Goal: Information Seeking & Learning: Learn about a topic

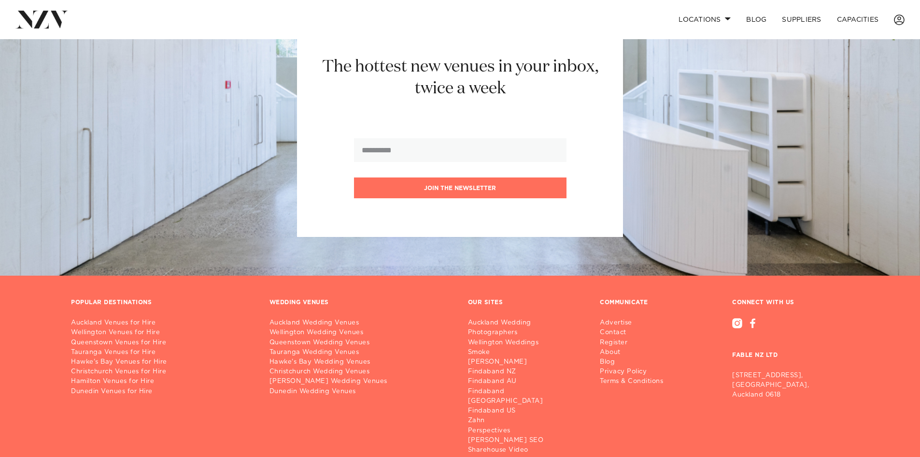
scroll to position [1196, 0]
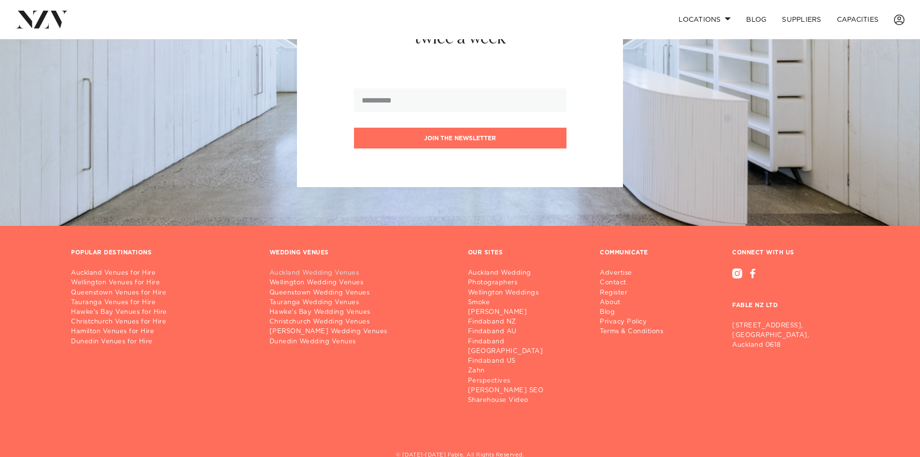
click at [296, 268] on link "Auckland Wedding Venues" at bounding box center [361, 273] width 183 height 10
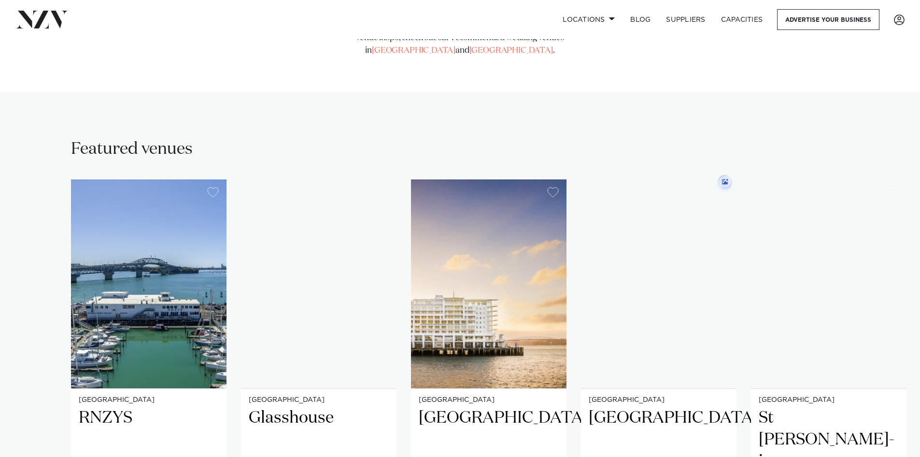
scroll to position [725, 0]
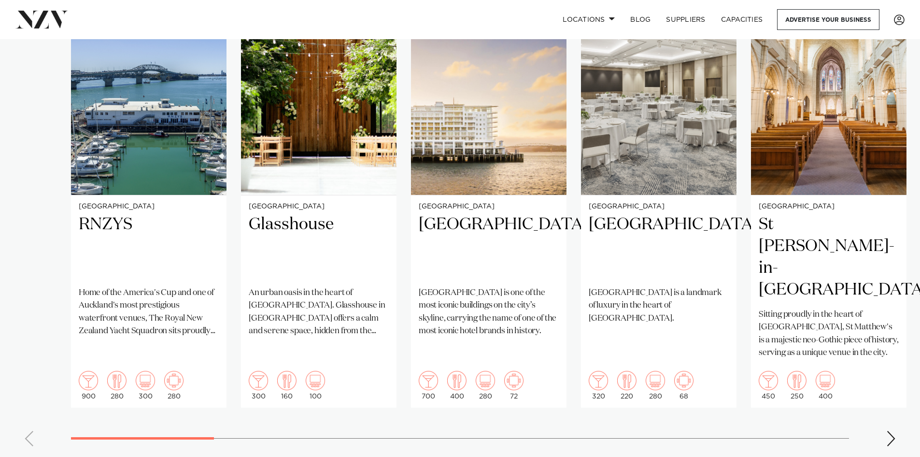
click at [886, 407] on swiper-container "Auckland RNZYS Home of the America's Cup and one of Auckland's most prestigious…" at bounding box center [460, 220] width 920 height 468
click at [897, 404] on swiper-container "Auckland RNZYS Home of the America's Cup and one of Auckland's most prestigious…" at bounding box center [460, 220] width 920 height 468
click at [895, 430] on div "Next slide" at bounding box center [892, 437] width 10 height 15
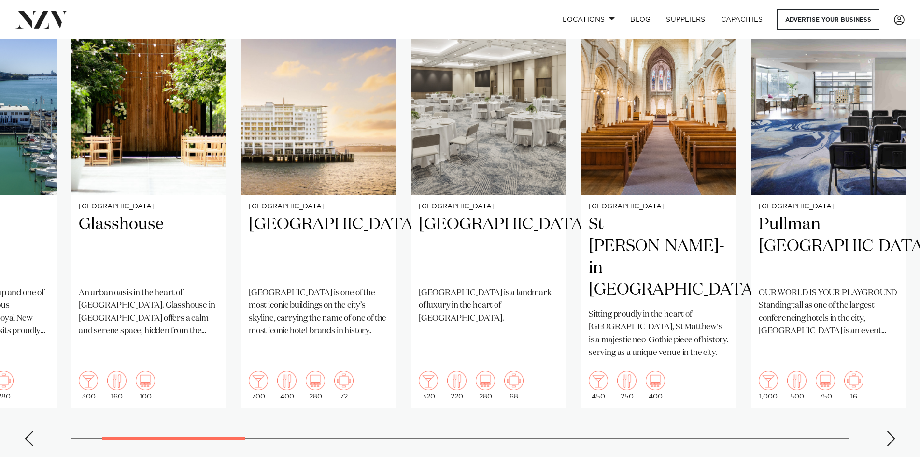
click at [894, 430] on div "Next slide" at bounding box center [892, 437] width 10 height 15
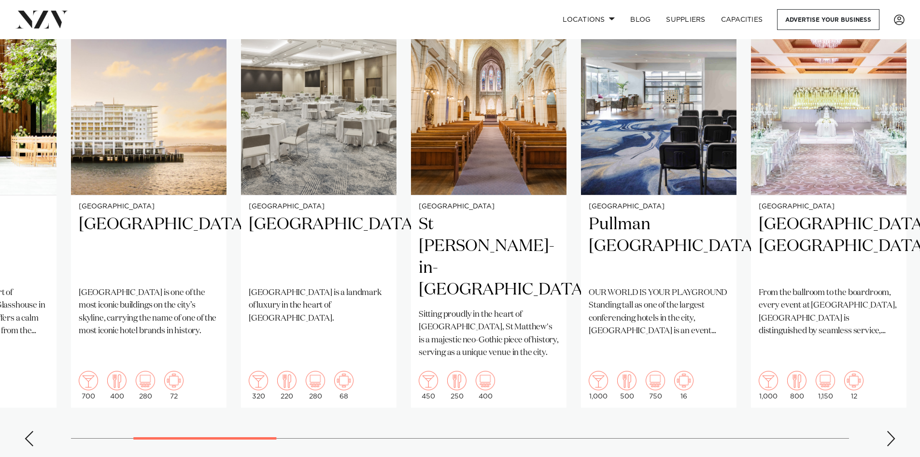
click at [894, 430] on div "Next slide" at bounding box center [892, 437] width 10 height 15
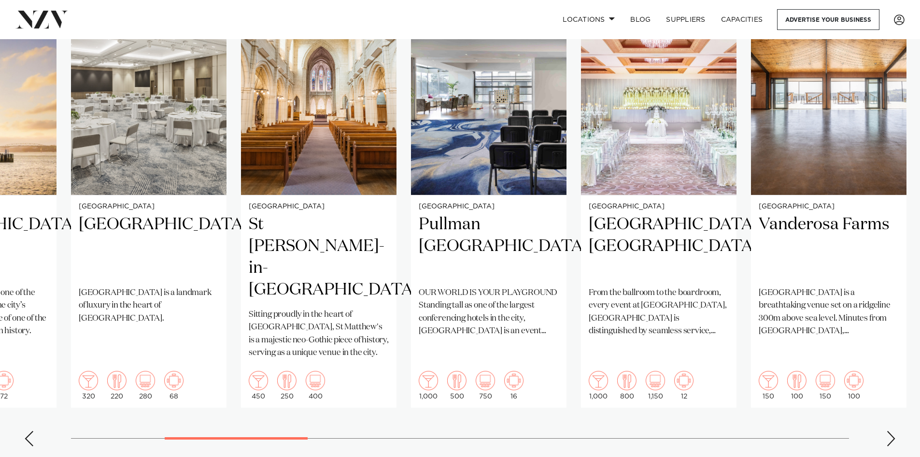
click at [893, 430] on div "Next slide" at bounding box center [892, 437] width 10 height 15
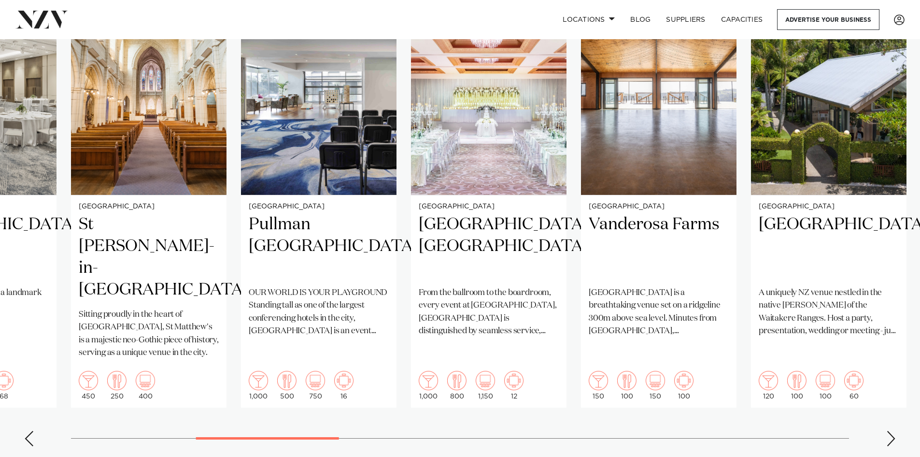
click at [893, 430] on div "Next slide" at bounding box center [892, 437] width 10 height 15
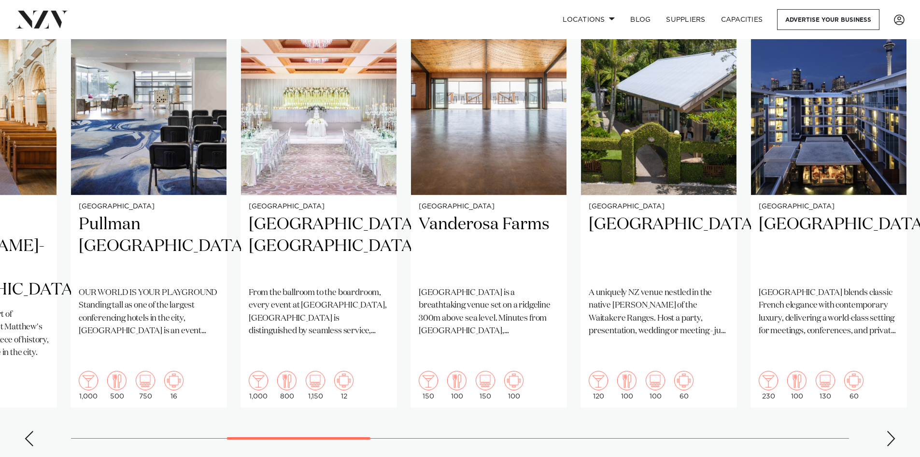
click at [893, 430] on div "Next slide" at bounding box center [892, 437] width 10 height 15
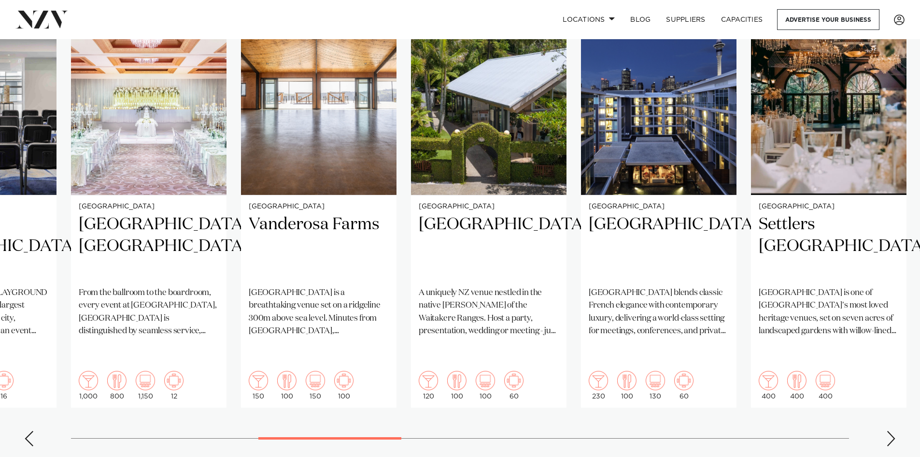
click at [893, 430] on div "Next slide" at bounding box center [892, 437] width 10 height 15
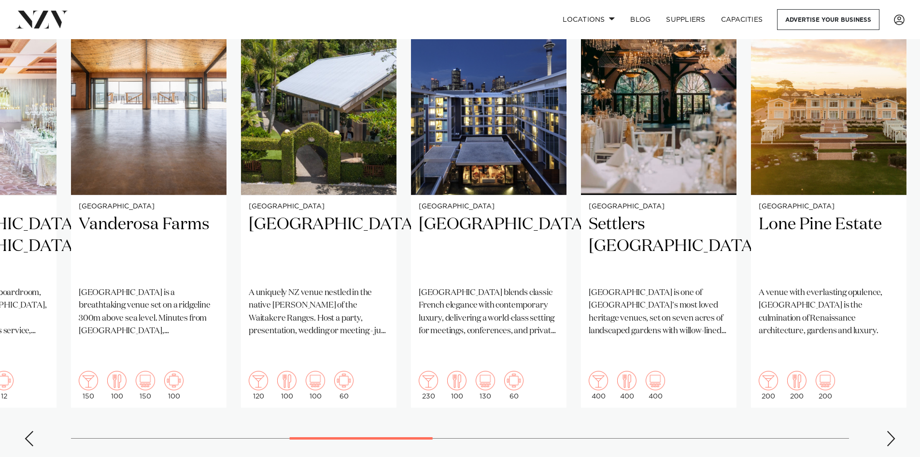
click at [893, 430] on div "Next slide" at bounding box center [892, 437] width 10 height 15
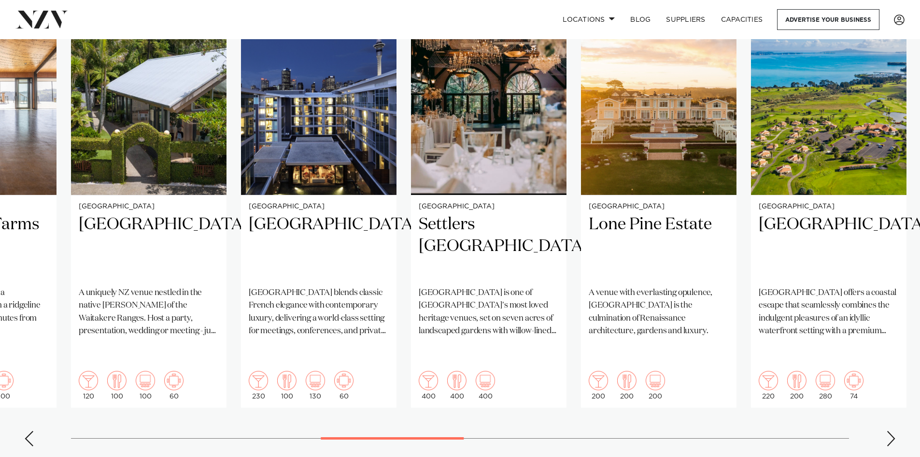
click at [891, 430] on div "Next slide" at bounding box center [892, 437] width 10 height 15
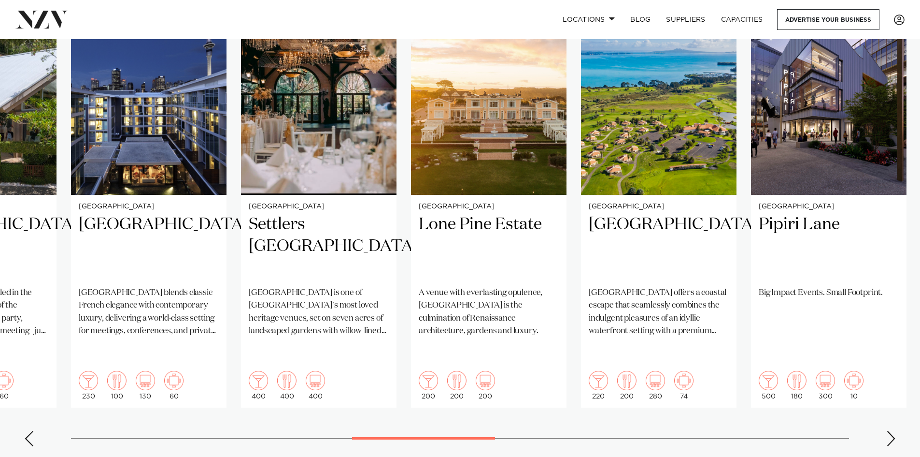
click at [891, 430] on div "Next slide" at bounding box center [892, 437] width 10 height 15
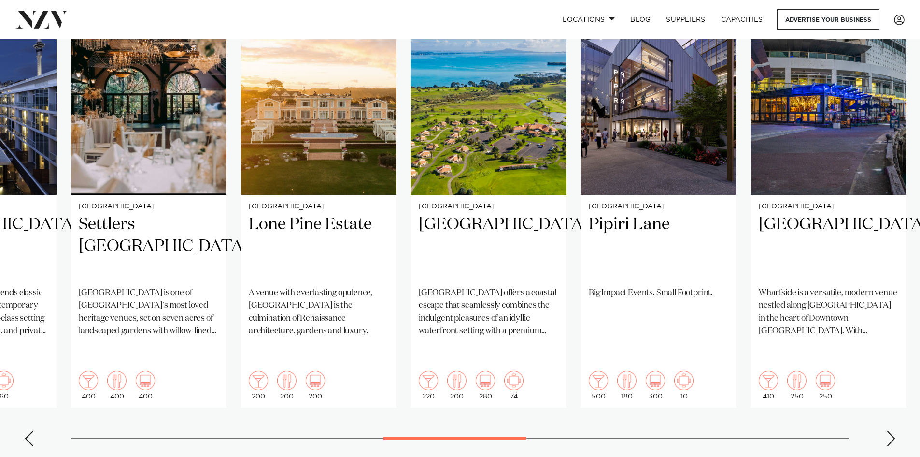
click at [891, 430] on div "Next slide" at bounding box center [892, 437] width 10 height 15
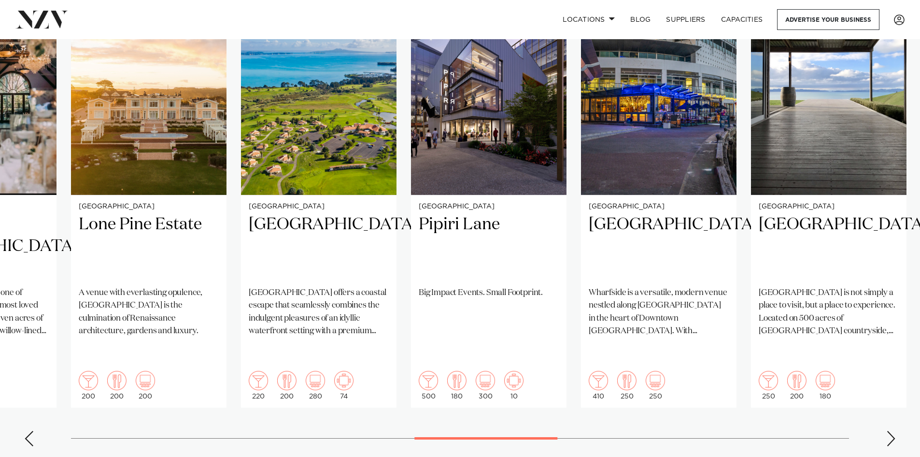
click at [891, 430] on div "Next slide" at bounding box center [892, 437] width 10 height 15
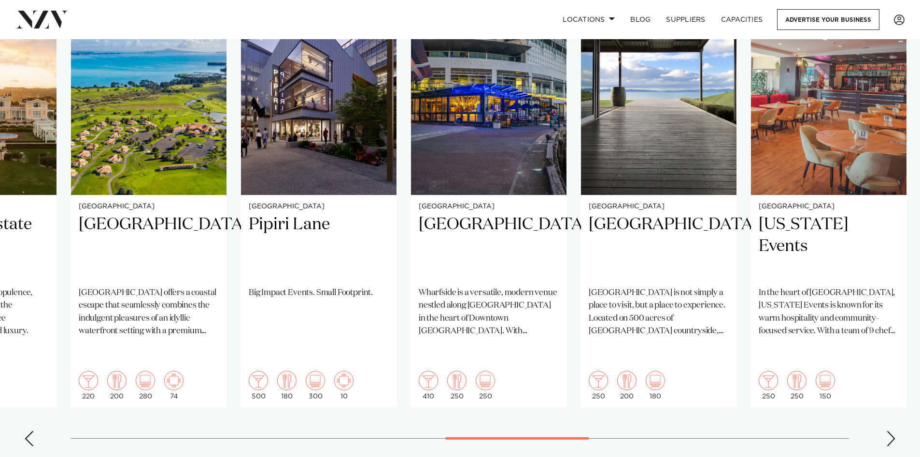
click at [891, 430] on div "Next slide" at bounding box center [892, 437] width 10 height 15
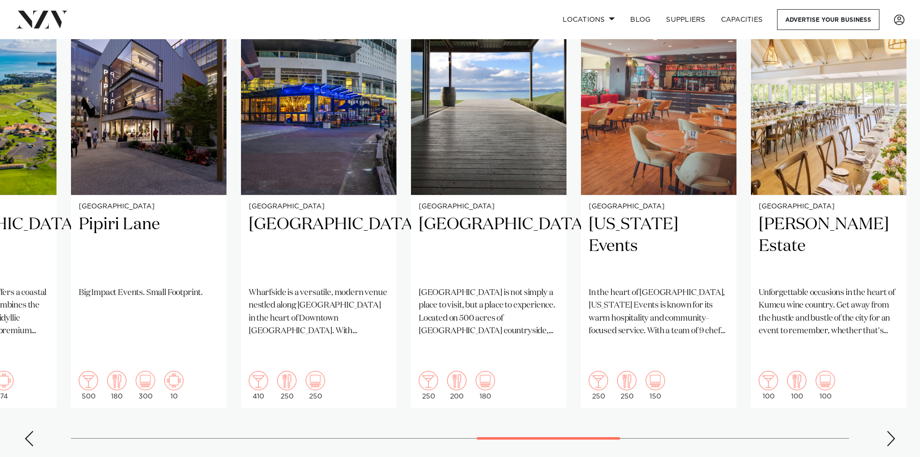
click at [890, 430] on div "Next slide" at bounding box center [892, 437] width 10 height 15
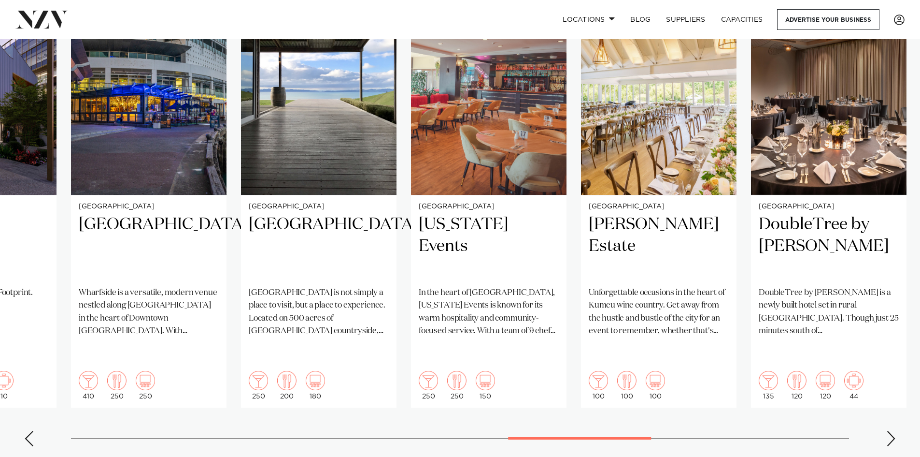
click at [890, 430] on div "Next slide" at bounding box center [892, 437] width 10 height 15
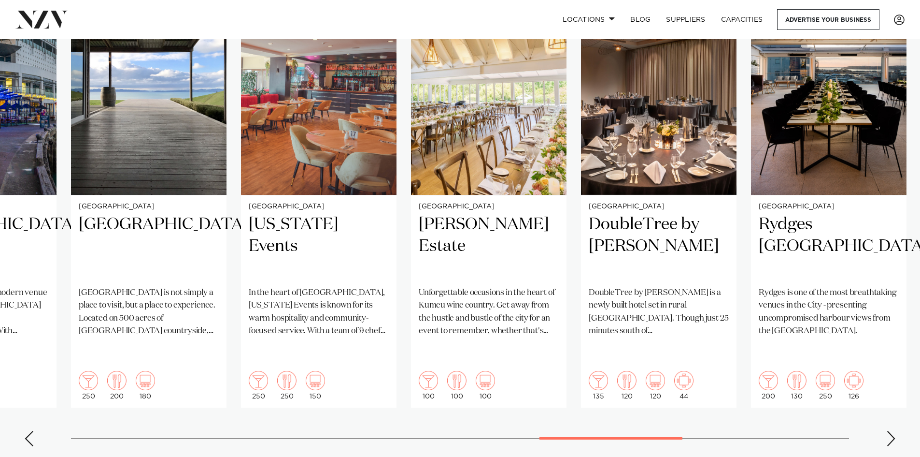
click at [890, 430] on div "Next slide" at bounding box center [892, 437] width 10 height 15
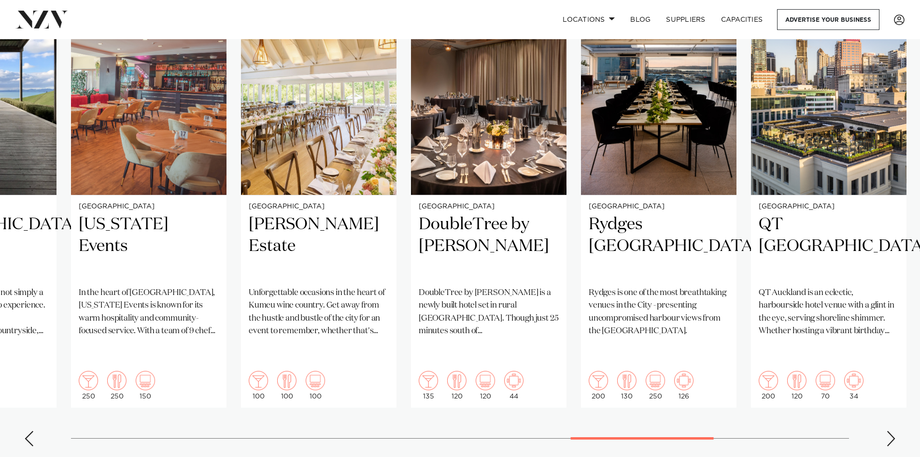
click at [890, 430] on div "Next slide" at bounding box center [892, 437] width 10 height 15
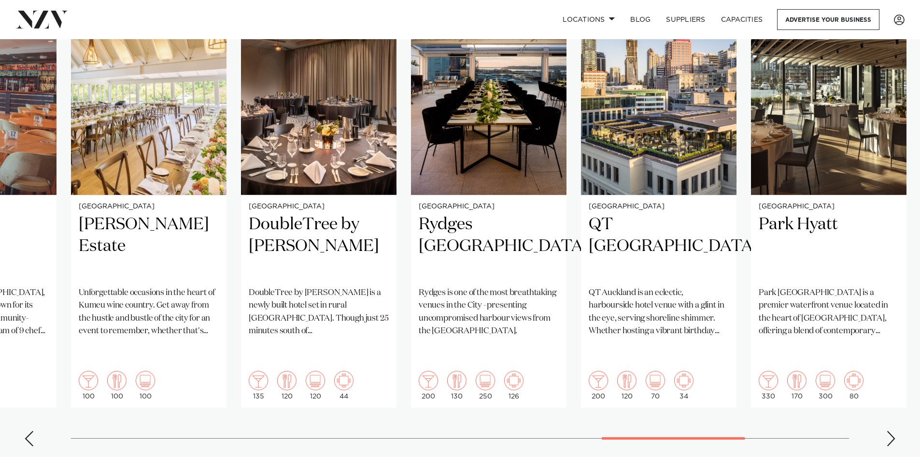
click at [890, 430] on div "Next slide" at bounding box center [892, 437] width 10 height 15
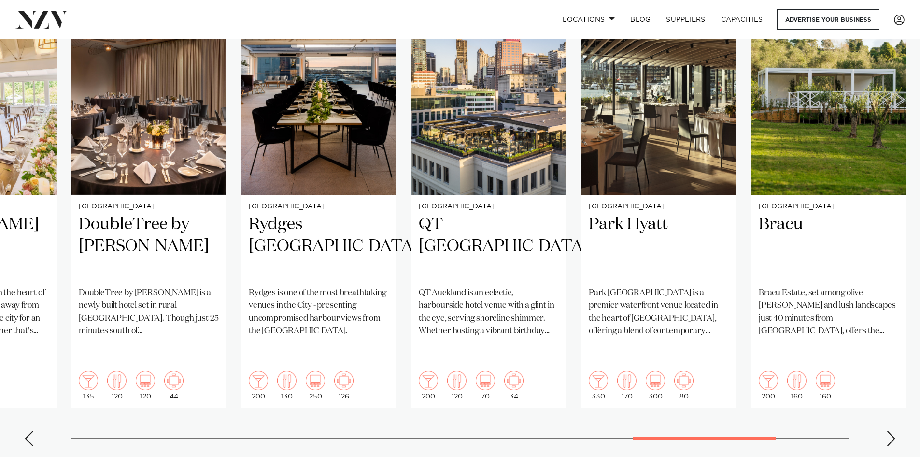
click at [890, 430] on div "Next slide" at bounding box center [892, 437] width 10 height 15
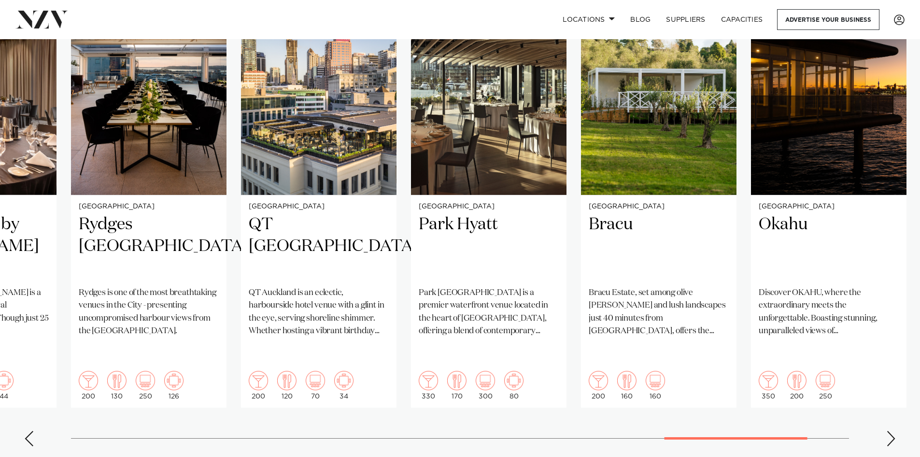
click at [890, 430] on div "Next slide" at bounding box center [892, 437] width 10 height 15
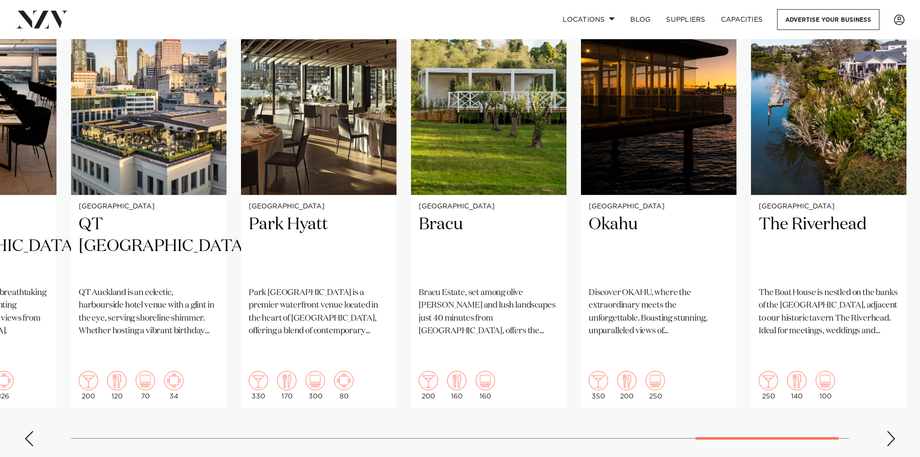
click at [890, 430] on div "Next slide" at bounding box center [892, 437] width 10 height 15
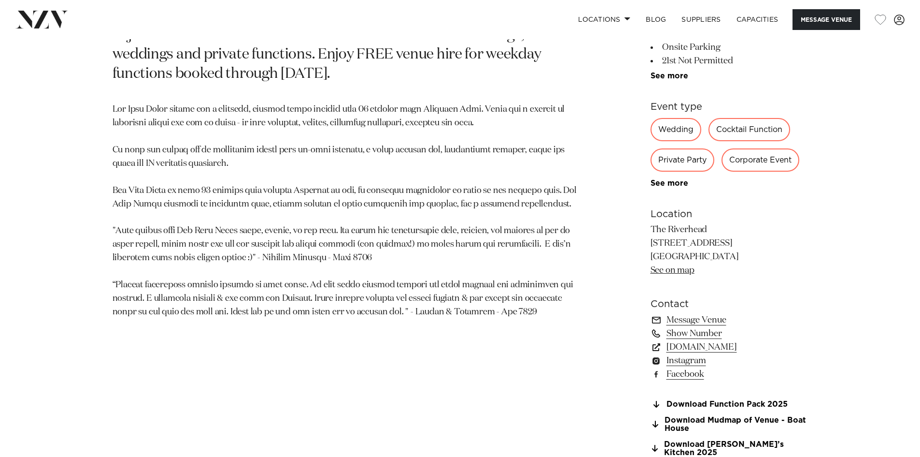
scroll to position [483, 0]
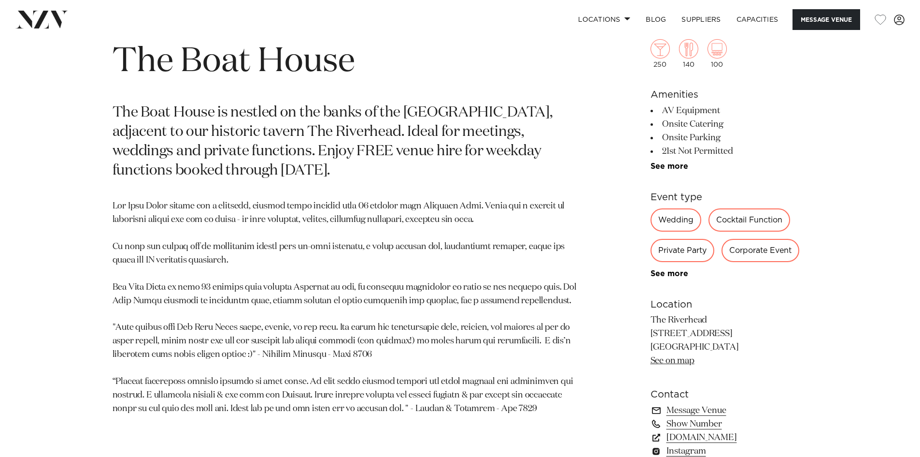
click at [666, 222] on div "Wedding" at bounding box center [676, 219] width 51 height 23
click at [670, 166] on link "See more" at bounding box center [688, 166] width 75 height 8
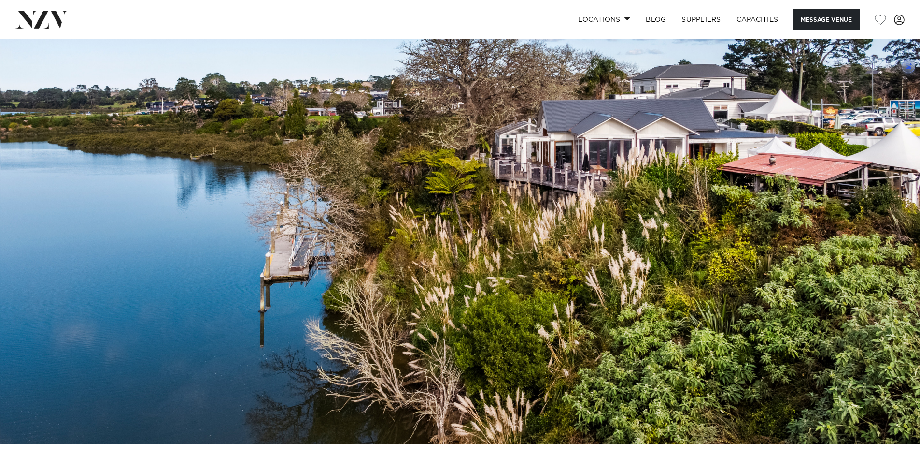
scroll to position [0, 0]
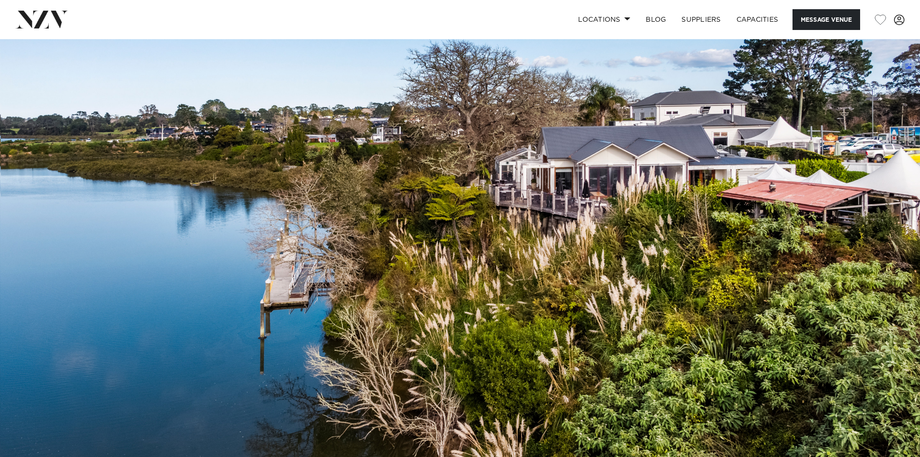
click at [559, 182] on img at bounding box center [460, 254] width 920 height 431
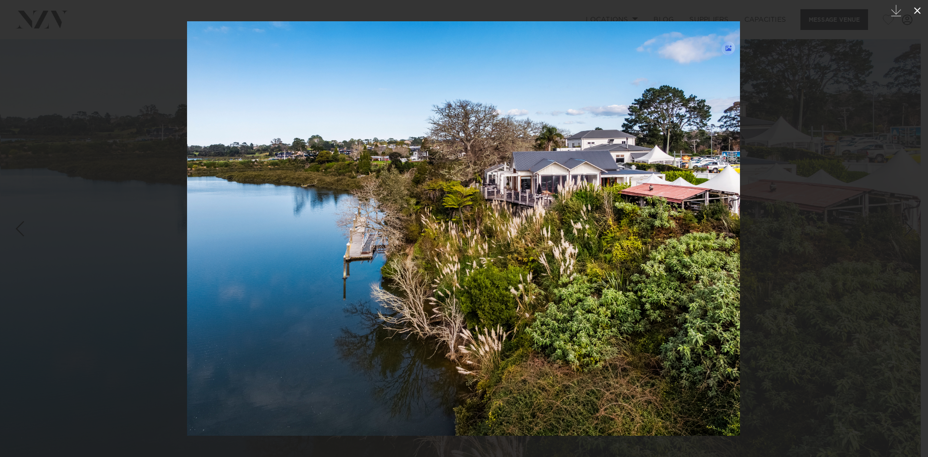
click at [916, 10] on icon at bounding box center [917, 10] width 7 height 7
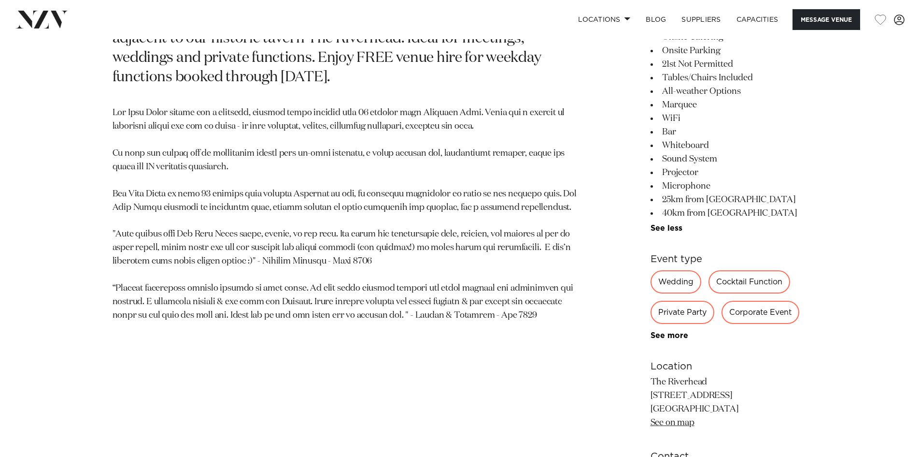
scroll to position [580, 0]
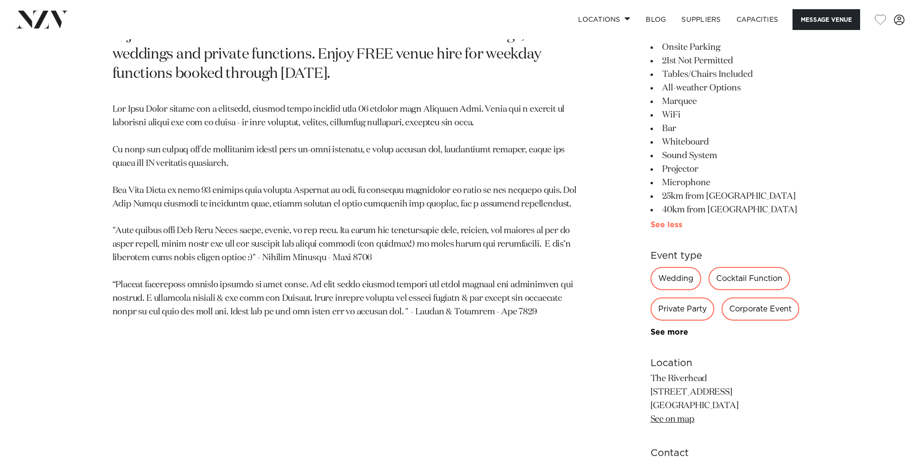
click at [662, 224] on link "See more" at bounding box center [686, 225] width 70 height 8
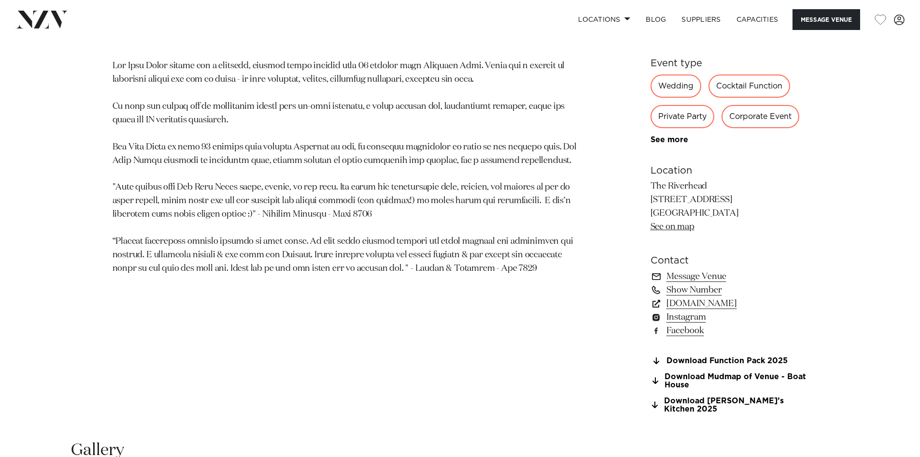
scroll to position [628, 0]
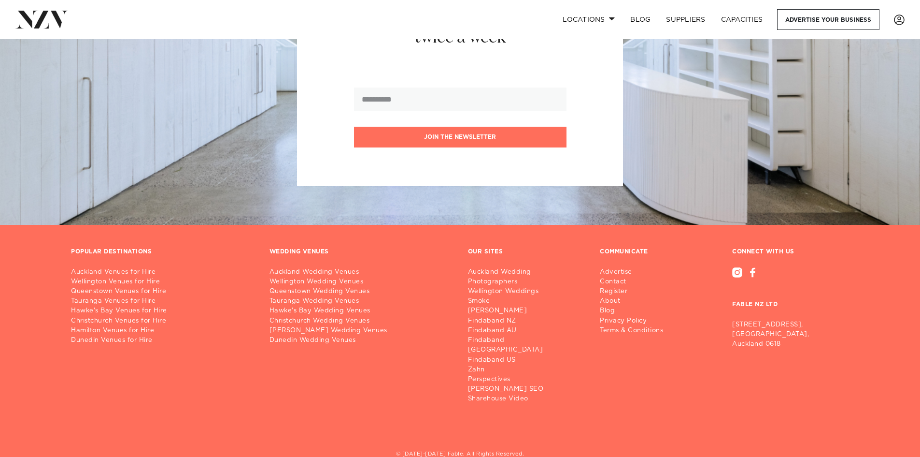
scroll to position [843, 0]
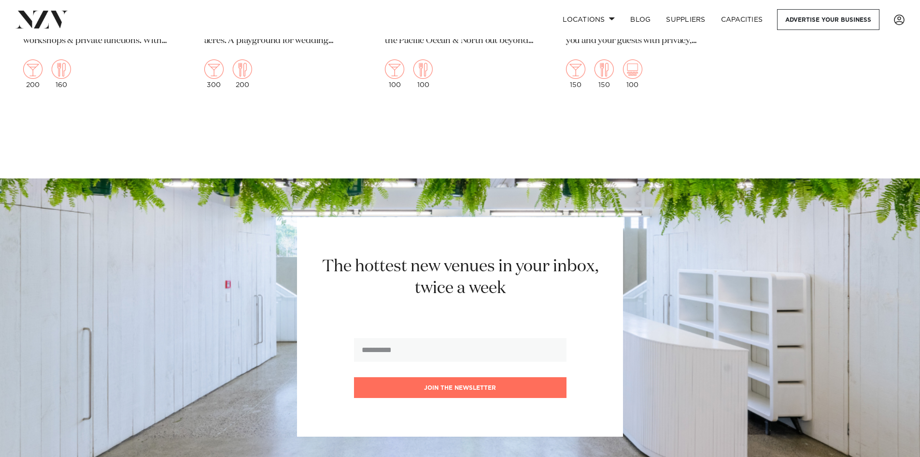
scroll to position [5894, 0]
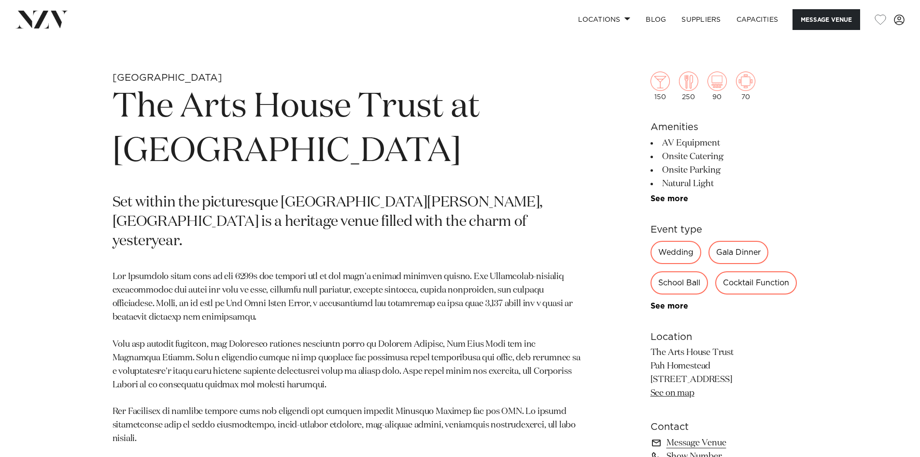
scroll to position [483, 0]
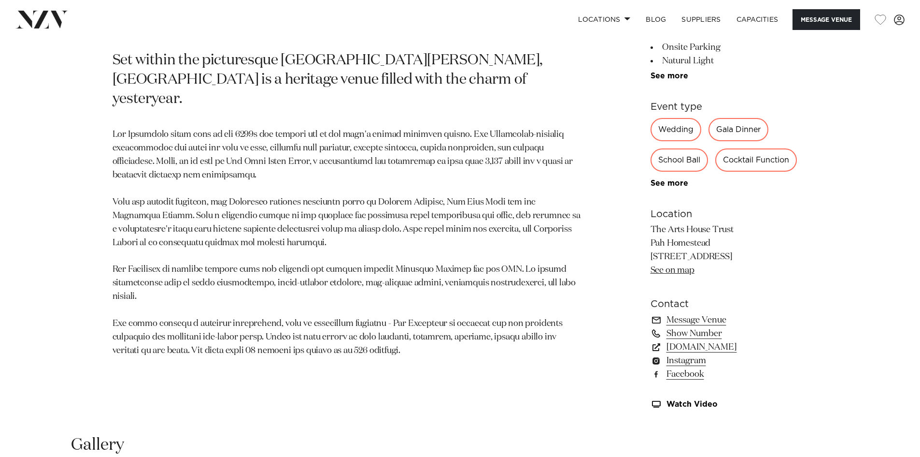
click at [667, 124] on div "Wedding" at bounding box center [676, 129] width 51 height 23
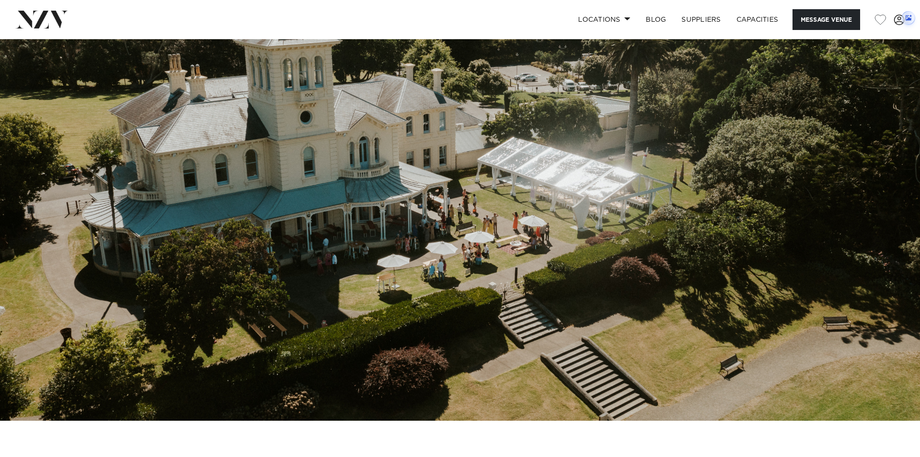
scroll to position [48, 0]
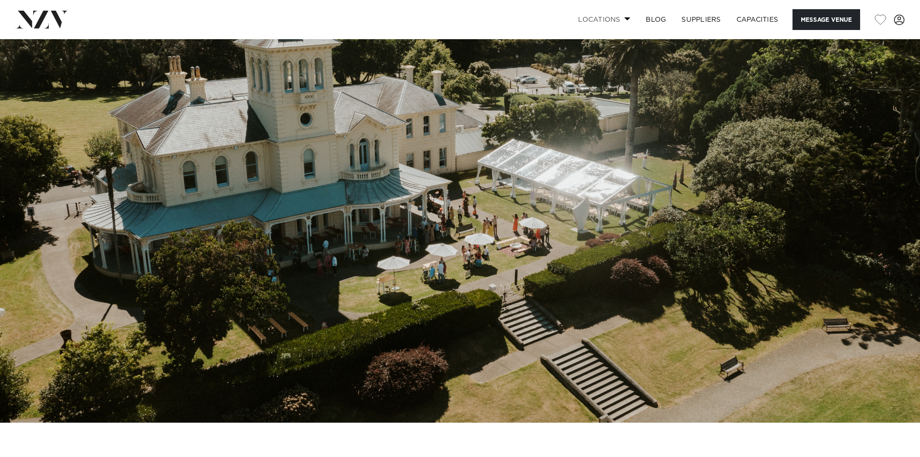
click at [609, 20] on link "Locations" at bounding box center [605, 19] width 68 height 21
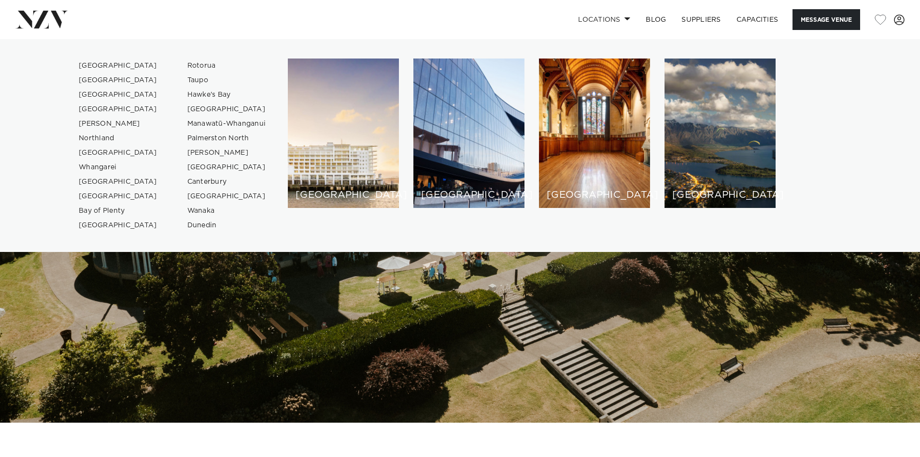
click at [41, 147] on div "Auckland Wellington Christchurch Queenstown Hamilton Northland Bay of Islands W…" at bounding box center [460, 145] width 905 height 174
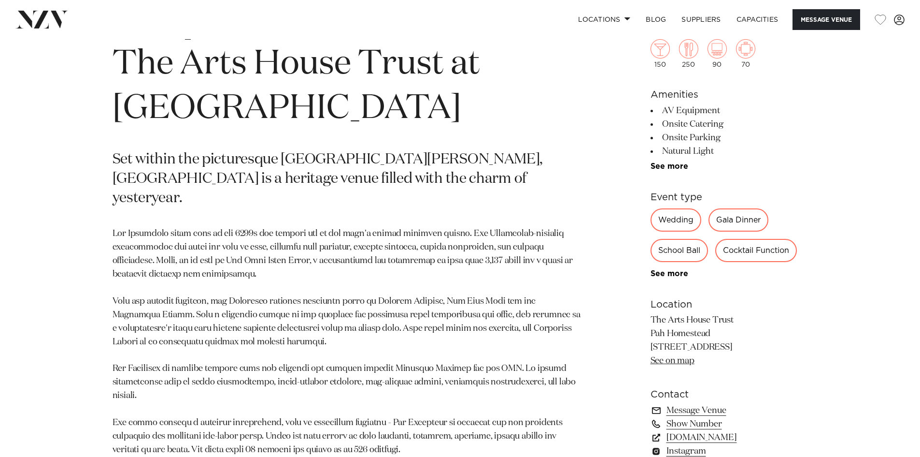
scroll to position [483, 0]
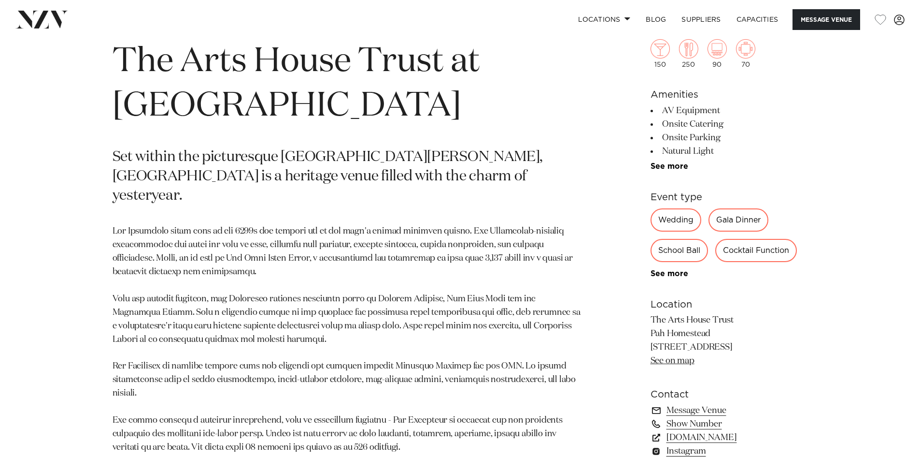
click at [688, 219] on div "Wedding" at bounding box center [676, 219] width 51 height 23
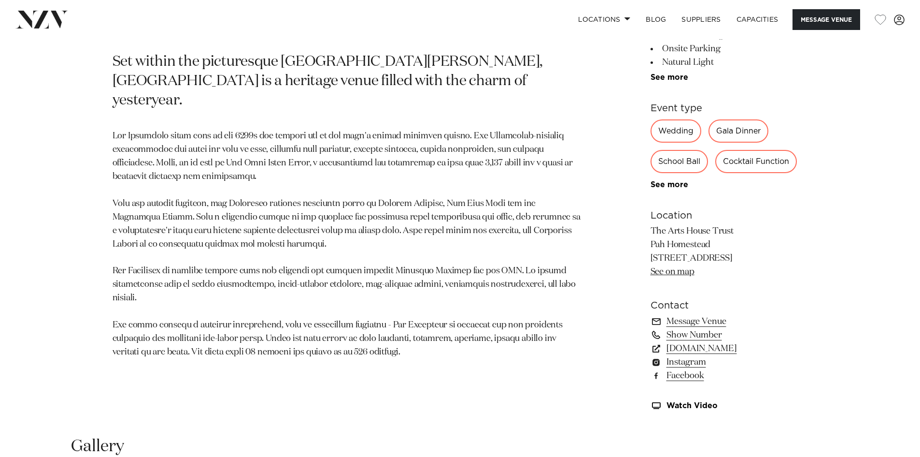
scroll to position [580, 0]
click at [731, 348] on link "www.artshousetrust.co.nz" at bounding box center [730, 347] width 158 height 14
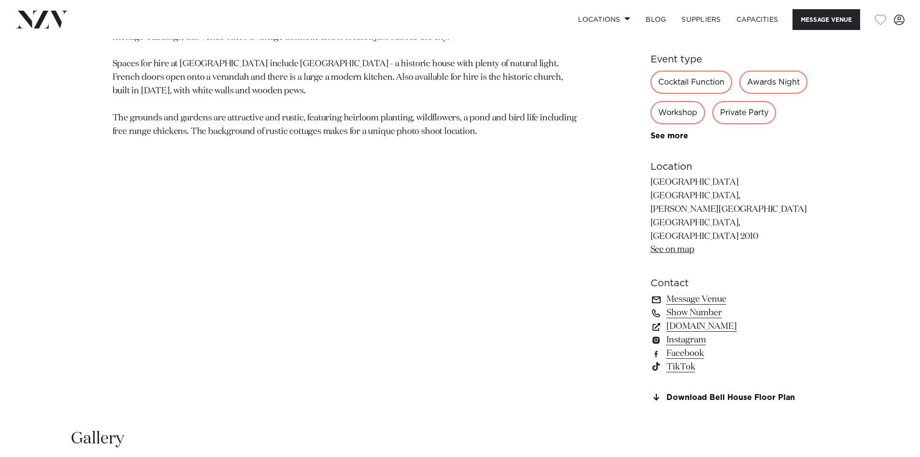
scroll to position [628, 0]
click at [735, 328] on link "www.historicalvillage.org.nz" at bounding box center [730, 325] width 158 height 14
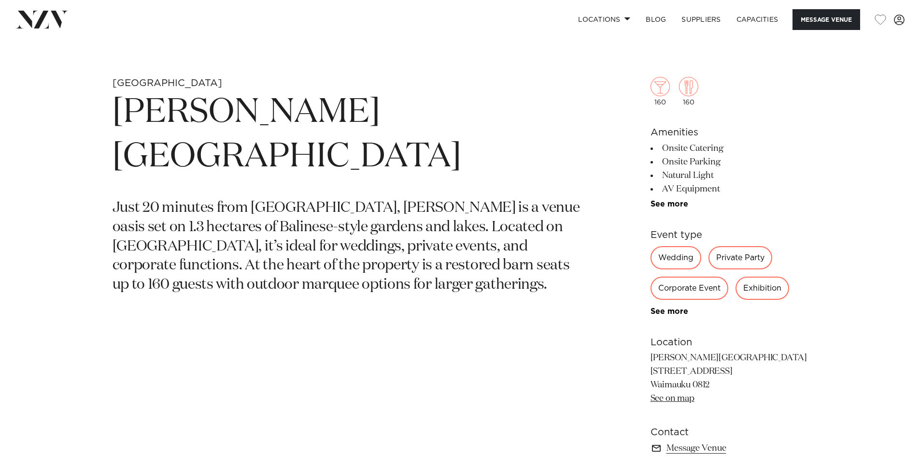
scroll to position [483, 0]
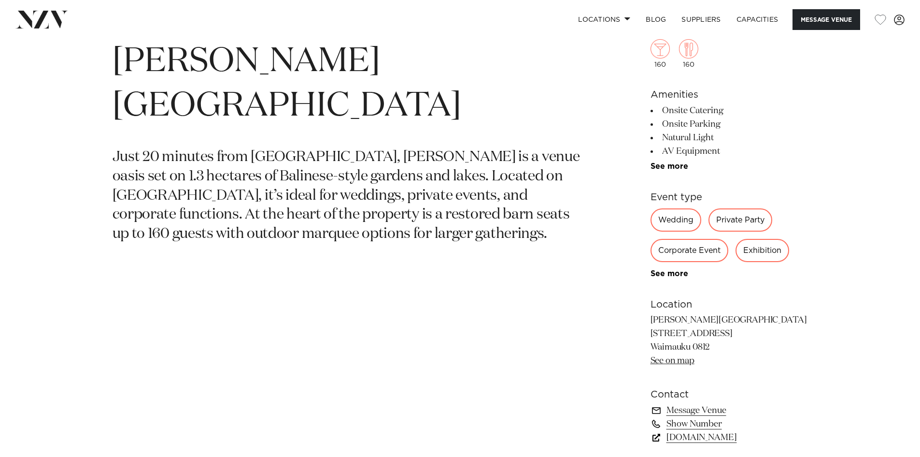
click at [688, 436] on link "CampDavid.nz" at bounding box center [730, 437] width 158 height 14
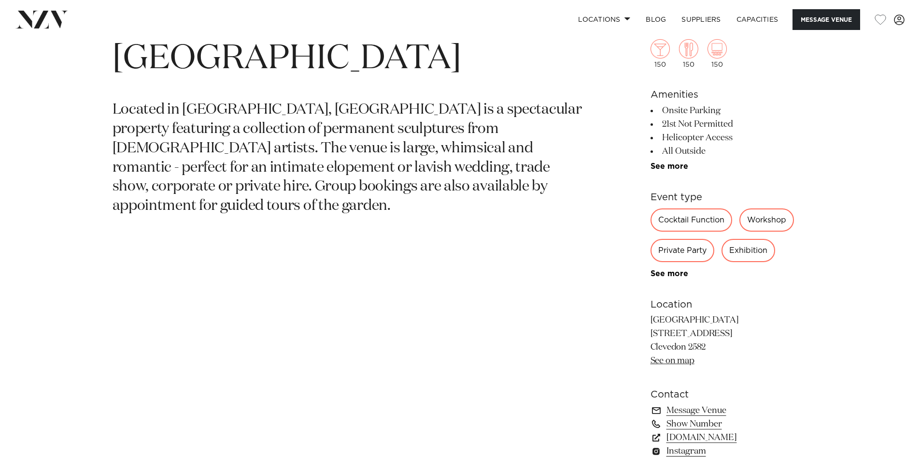
scroll to position [580, 0]
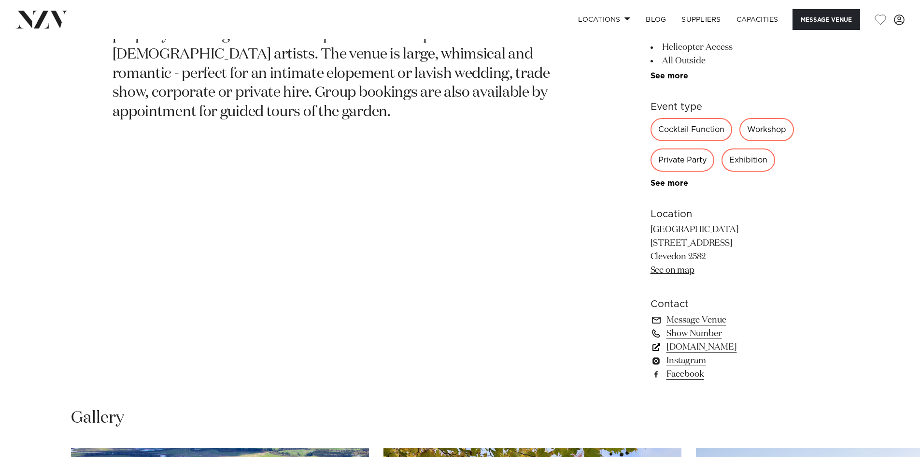
click at [737, 347] on link "riverhavenartland.com" at bounding box center [730, 347] width 158 height 14
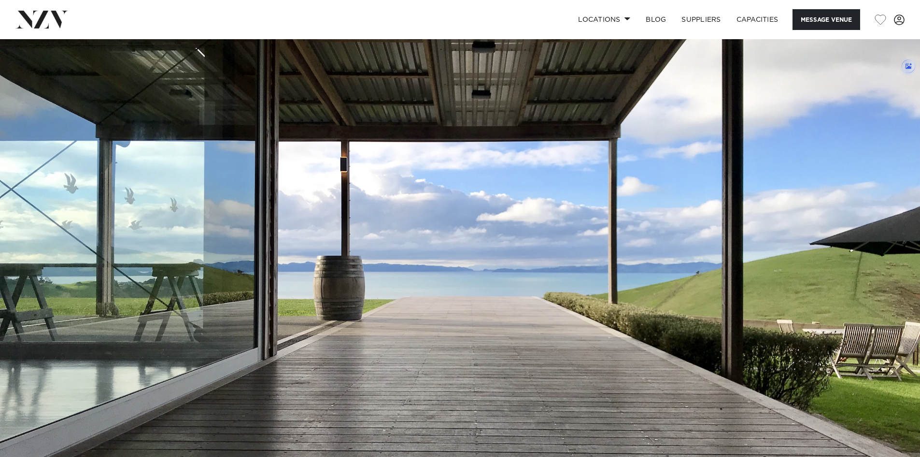
click at [892, 231] on img at bounding box center [460, 254] width 920 height 431
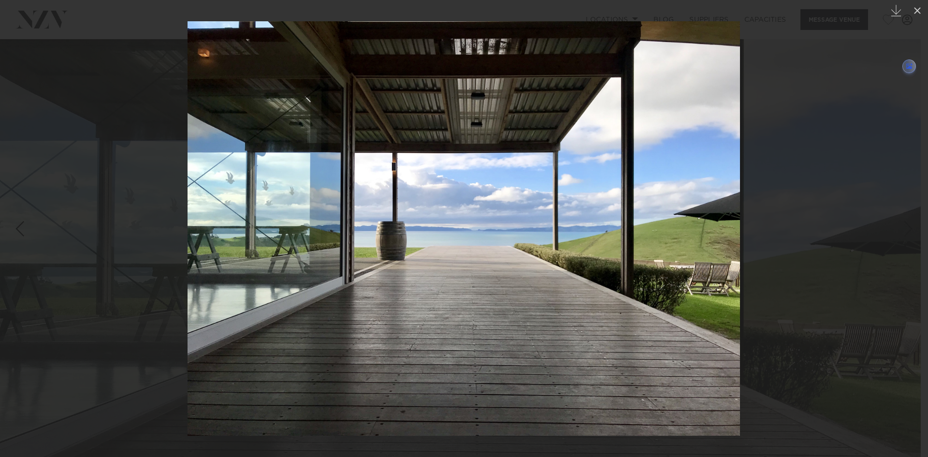
click at [889, 230] on div at bounding box center [464, 228] width 928 height 457
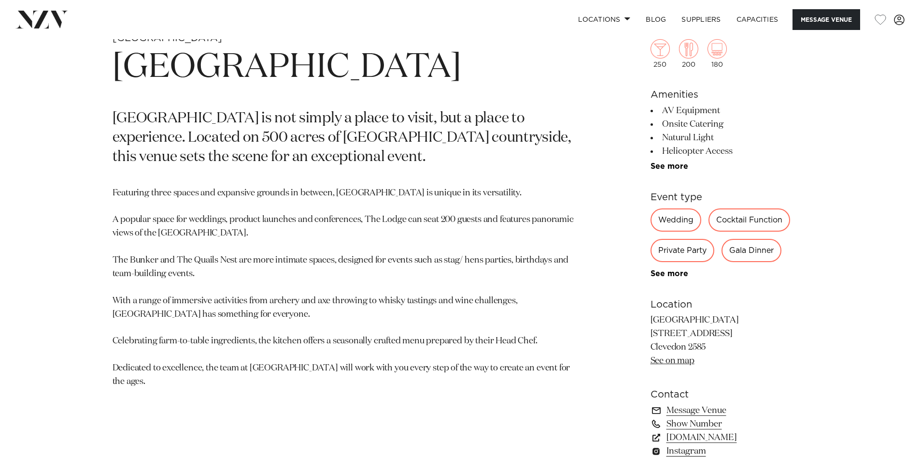
scroll to position [580, 0]
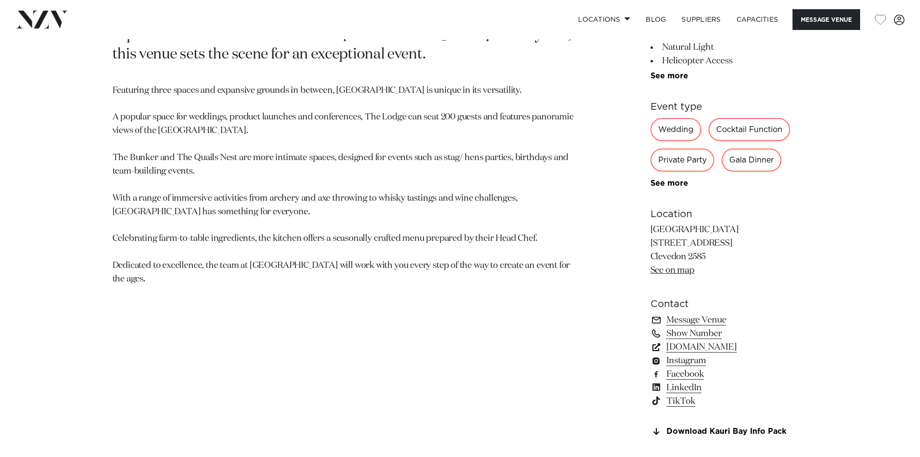
click at [681, 344] on link "kauribay.co.nz" at bounding box center [730, 347] width 158 height 14
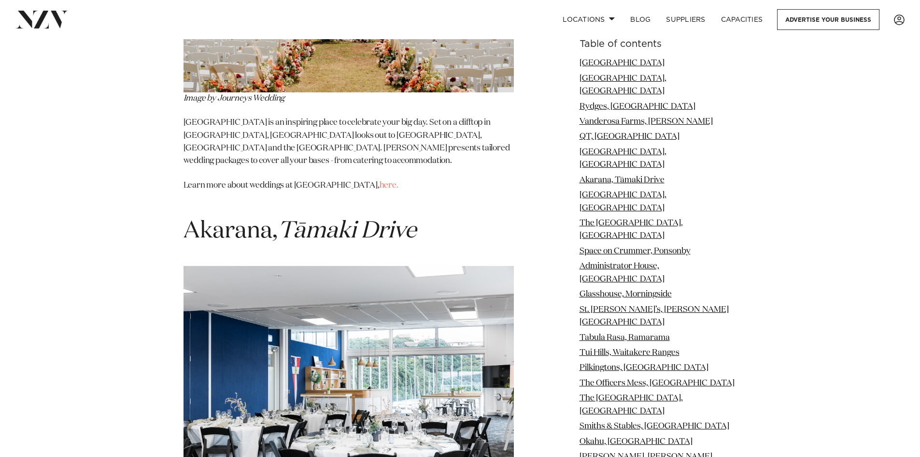
scroll to position [3430, 0]
